Goal: Task Accomplishment & Management: Manage account settings

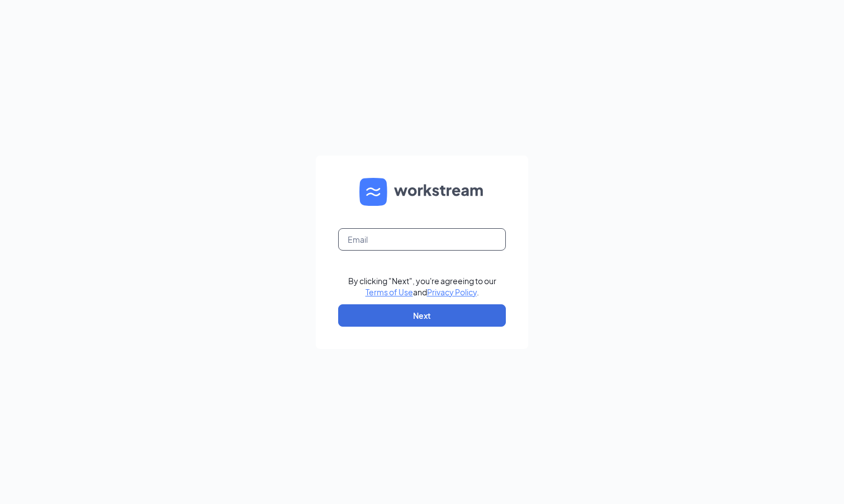
click at [436, 241] on input "text" at bounding box center [422, 239] width 168 height 22
type input "kathryn.bleeker@ziggiscoffee.com"
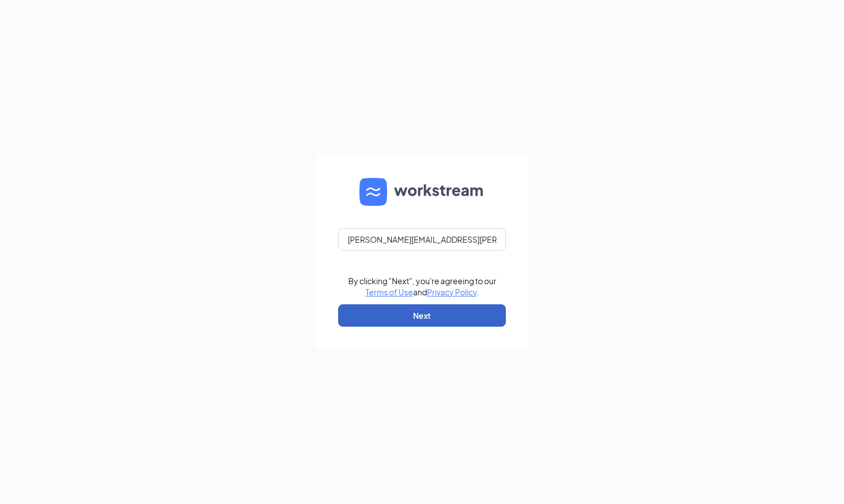
click at [471, 312] on button "Next" at bounding box center [422, 315] width 168 height 22
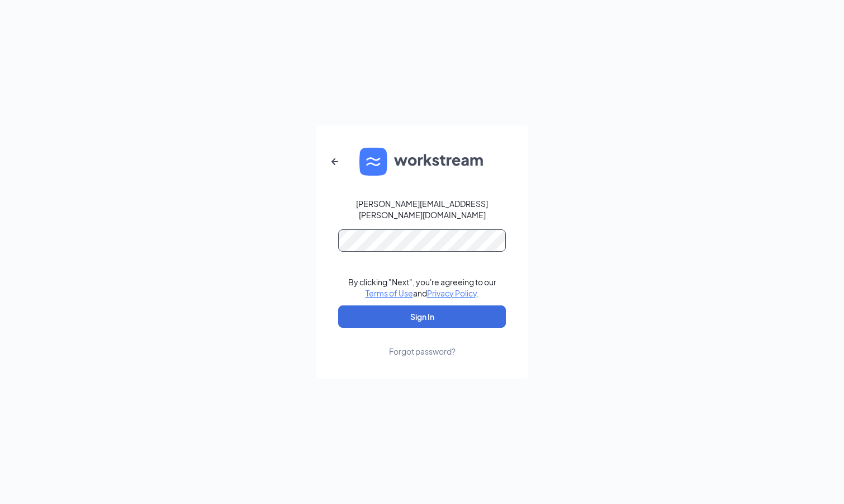
click at [338, 305] on button "Sign In" at bounding box center [422, 316] width 168 height 22
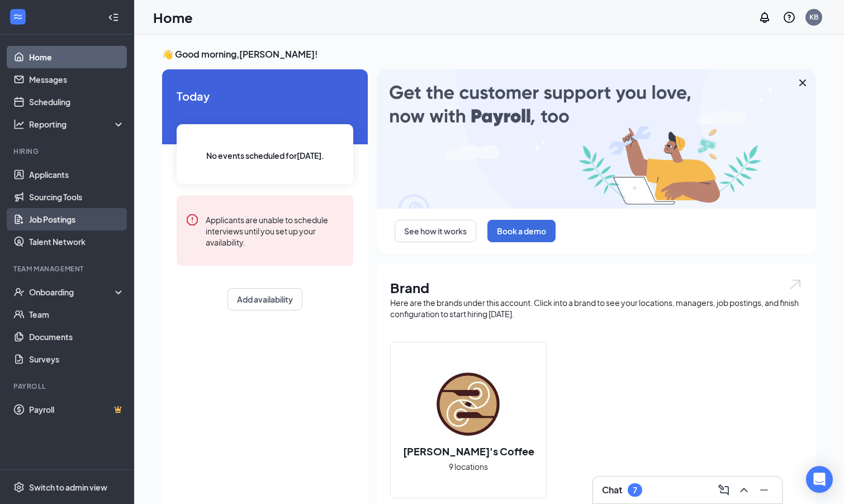
click at [55, 221] on link "Job Postings" at bounding box center [77, 219] width 96 height 22
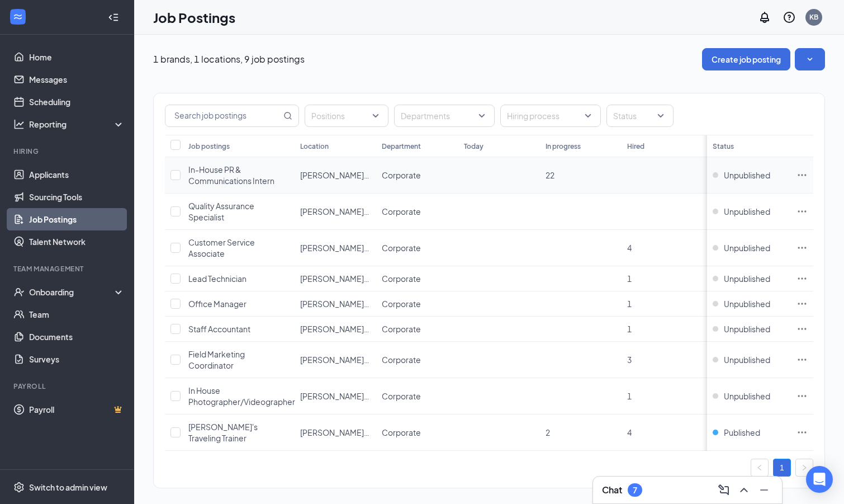
click at [805, 175] on icon "Ellipses" at bounding box center [802, 175] width 8 height 2
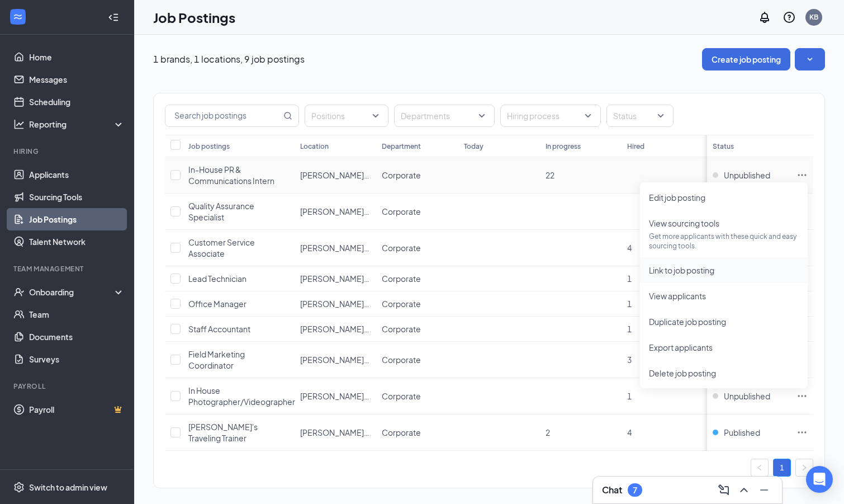
click at [727, 268] on span "Link to job posting" at bounding box center [724, 270] width 150 height 12
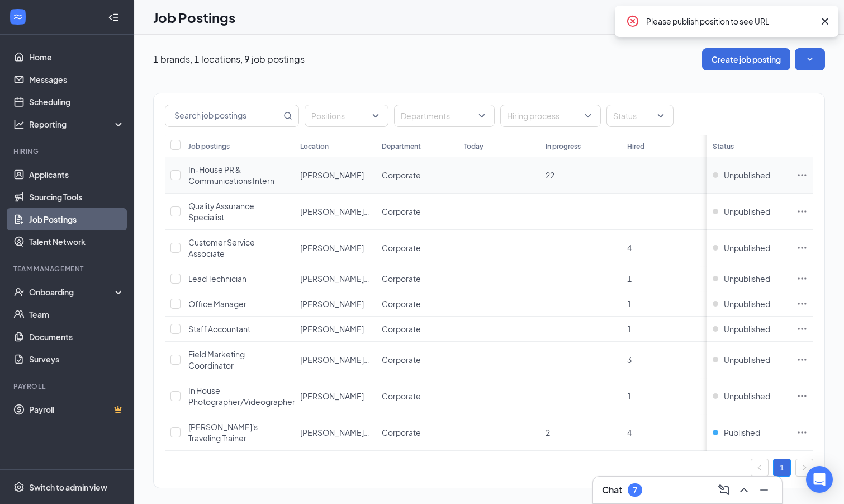
click at [804, 177] on icon "Ellipses" at bounding box center [802, 174] width 11 height 11
click at [735, 172] on span "Unpublished" at bounding box center [747, 174] width 46 height 11
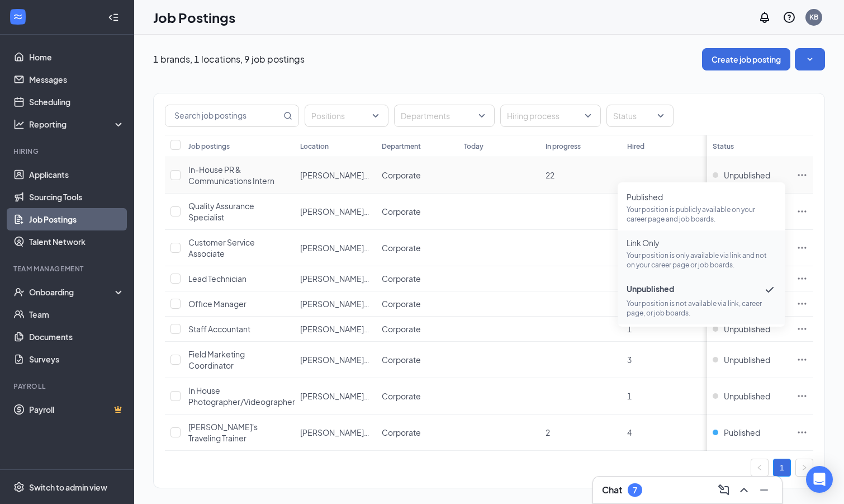
click at [665, 260] on p "Your position is only available via link and not on your career page or job boa…" at bounding box center [702, 259] width 150 height 19
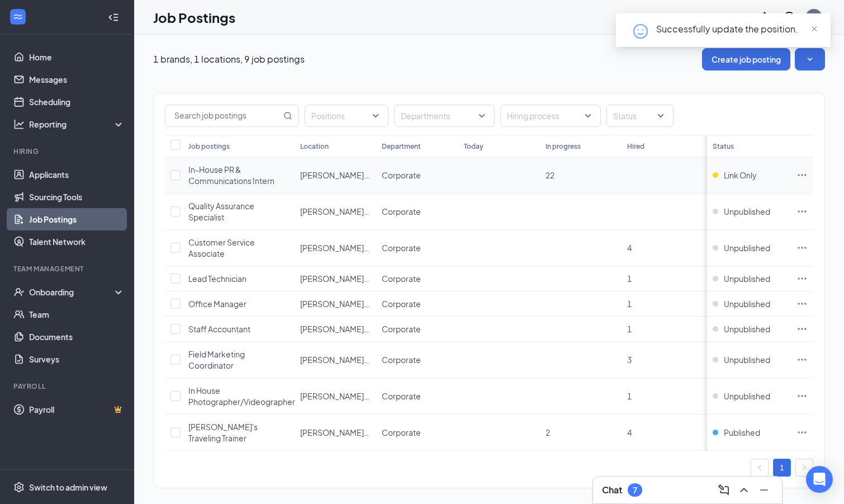
click at [806, 176] on icon "Ellipses" at bounding box center [802, 174] width 11 height 11
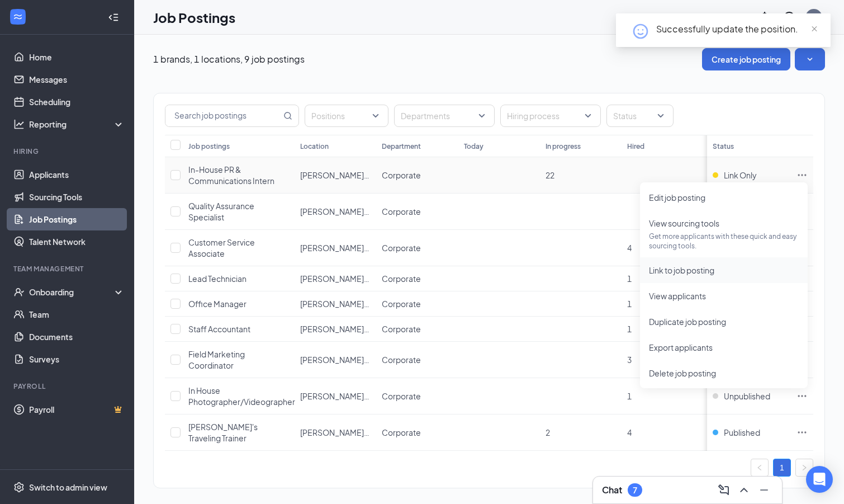
click at [729, 273] on span "Link to job posting" at bounding box center [724, 270] width 150 height 12
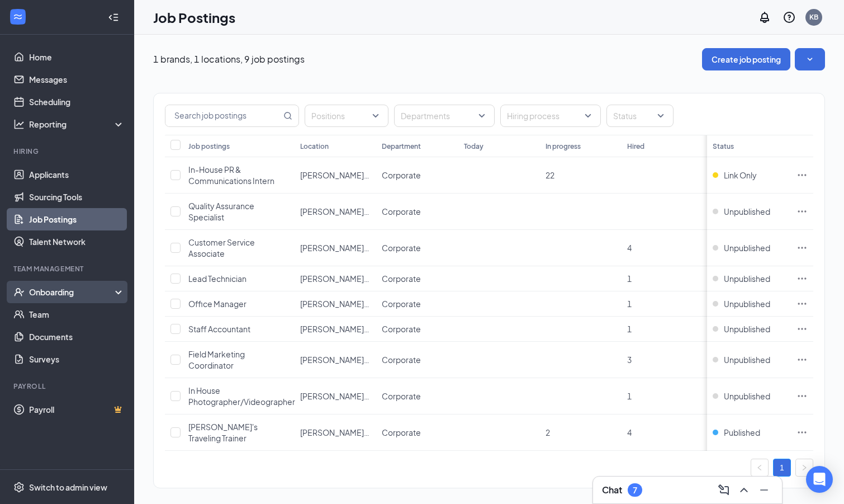
click at [53, 281] on li "Onboarding" at bounding box center [67, 292] width 134 height 22
click at [118, 291] on div "Onboarding" at bounding box center [67, 292] width 134 height 22
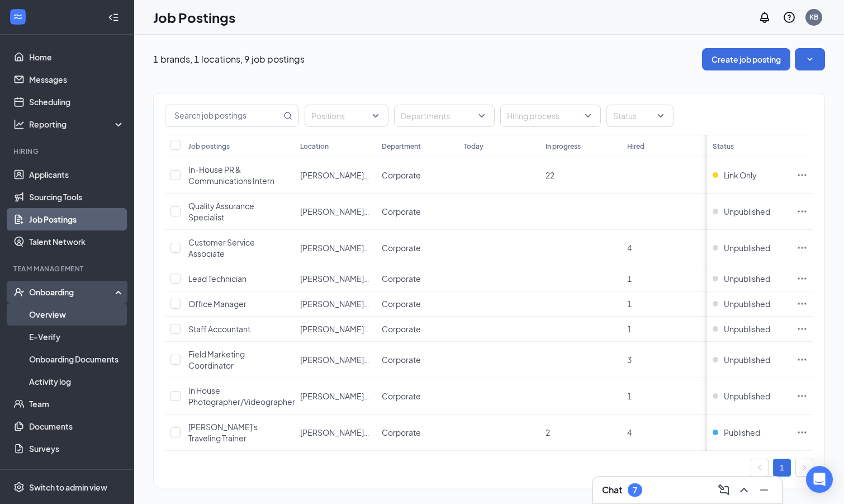
click at [60, 311] on link "Overview" at bounding box center [77, 314] width 96 height 22
